Goal: Information Seeking & Learning: Learn about a topic

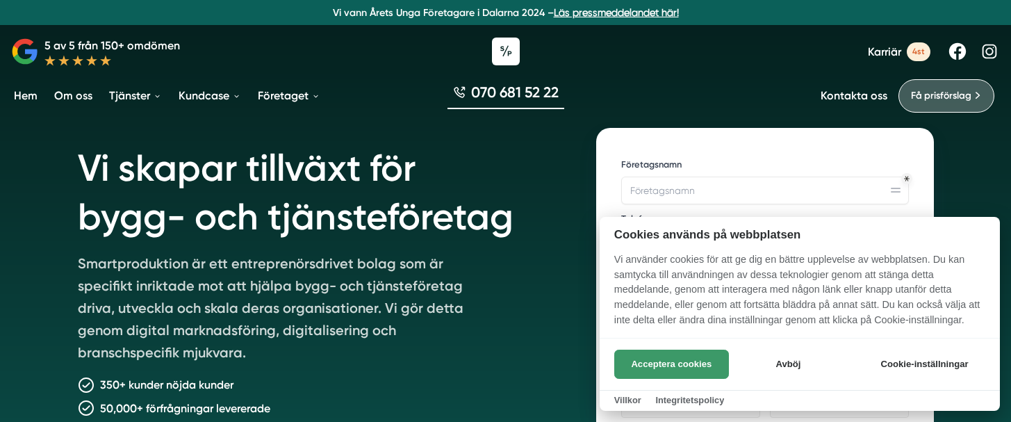
click at [689, 364] on button "Acceptera cookies" at bounding box center [671, 364] width 115 height 29
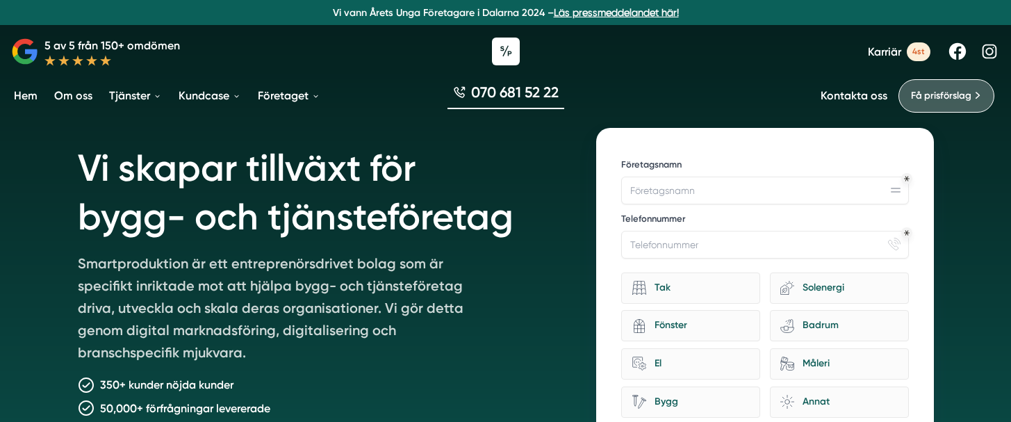
click at [913, 50] on span "4st" at bounding box center [919, 51] width 24 height 19
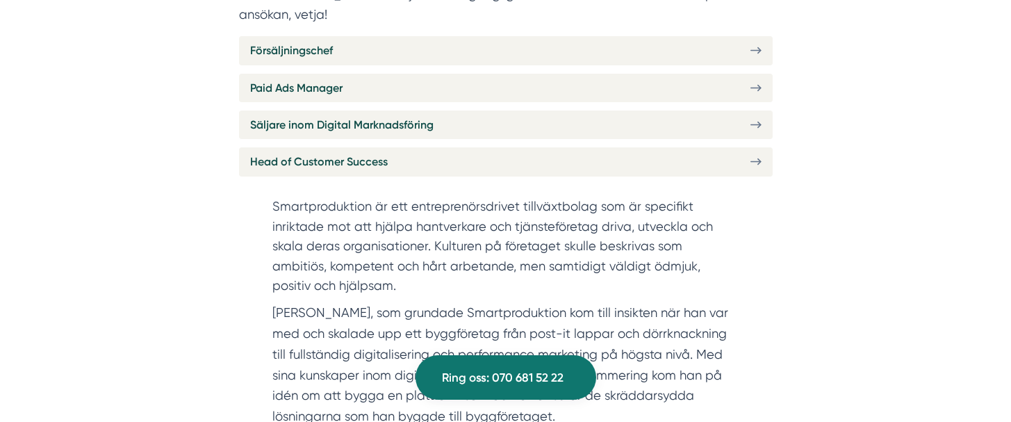
scroll to position [626, 0]
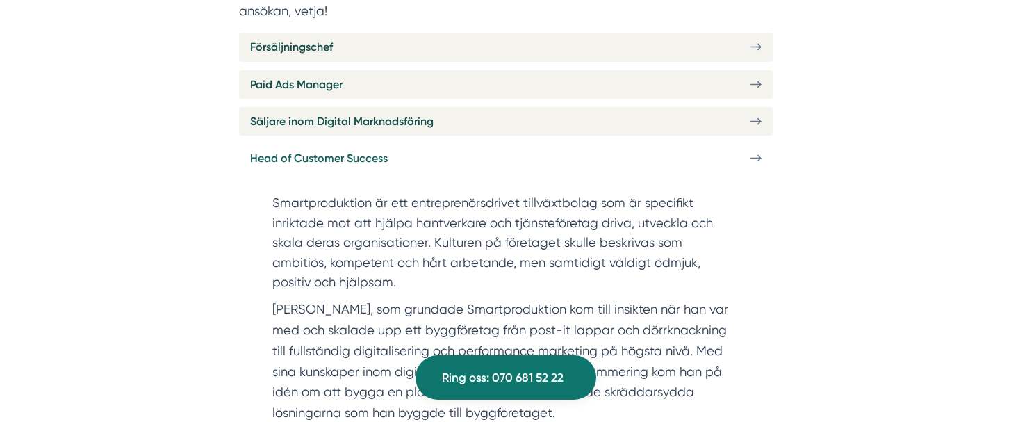
click at [690, 144] on link "Head of Customer Success" at bounding box center [506, 158] width 534 height 28
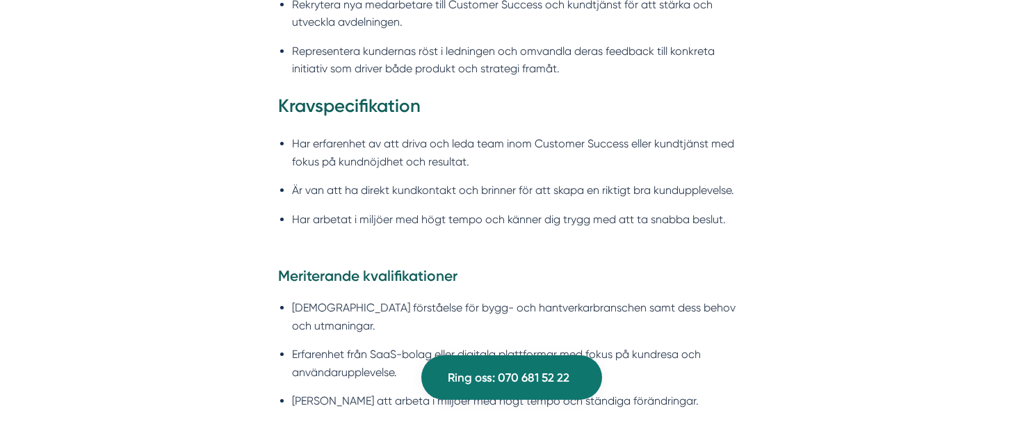
scroll to position [1389, 0]
